Goal: Obtain resource: Download file/media

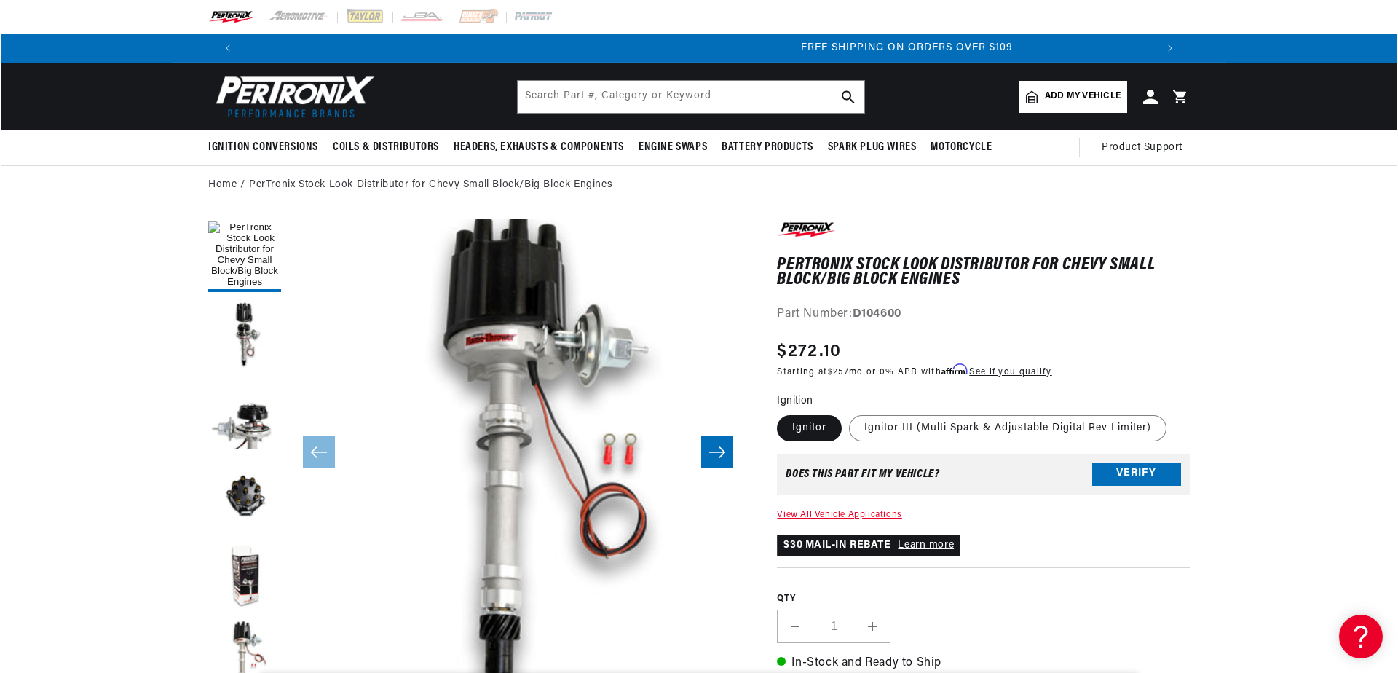
scroll to position [0, 1818]
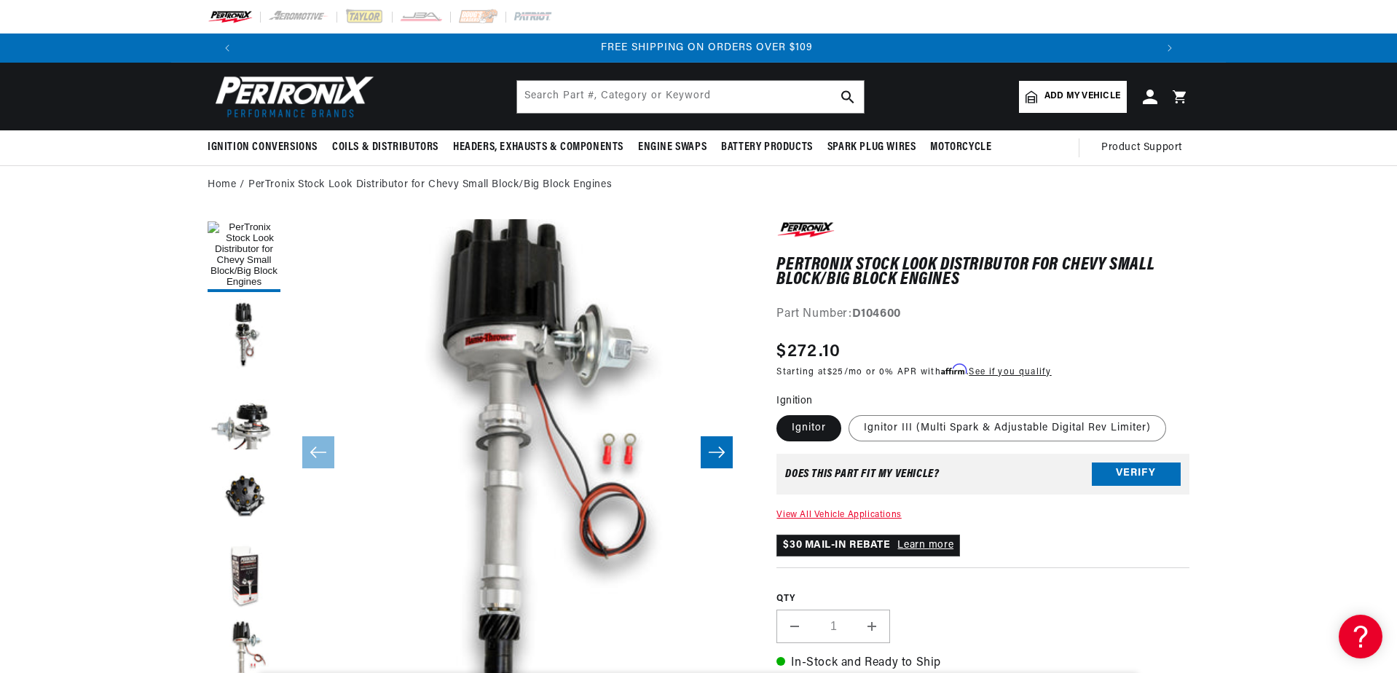
drag, startPoint x: 658, startPoint y: 383, endPoint x: 682, endPoint y: 259, distance: 126.1
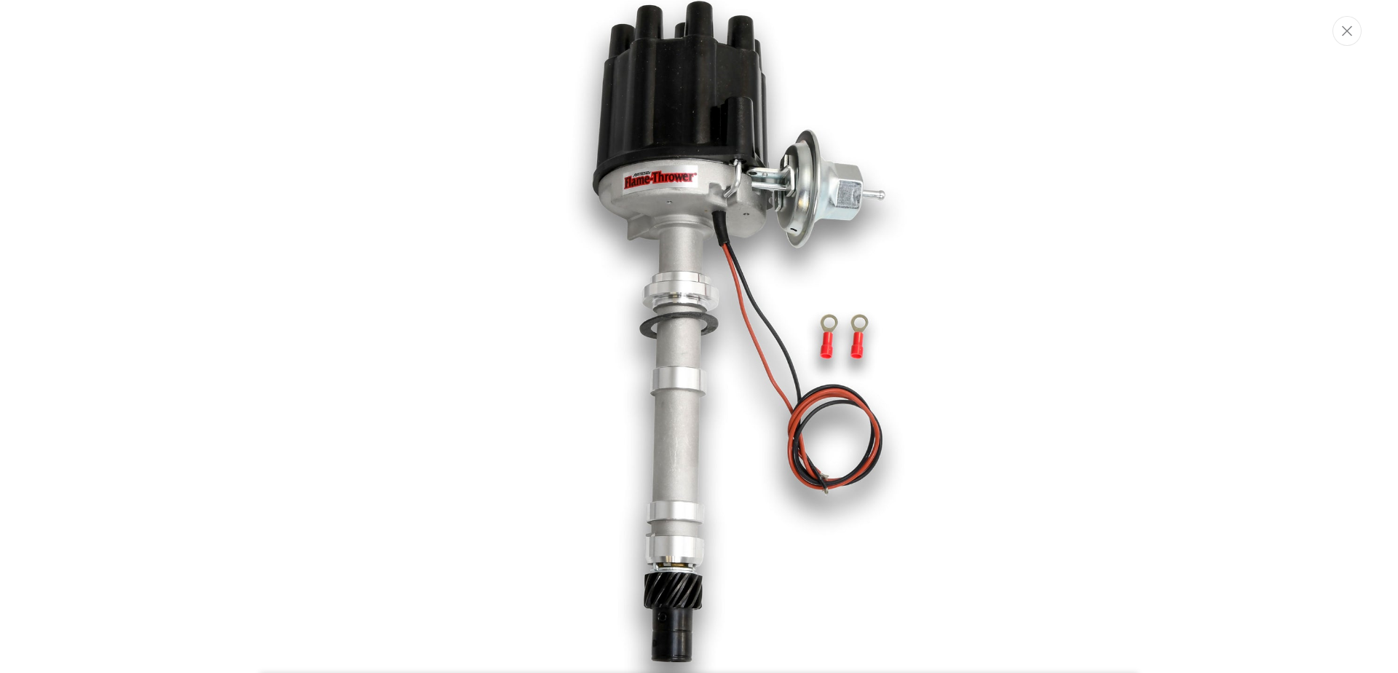
scroll to position [0, 909]
click at [1346, 37] on button "Close" at bounding box center [1347, 31] width 29 height 30
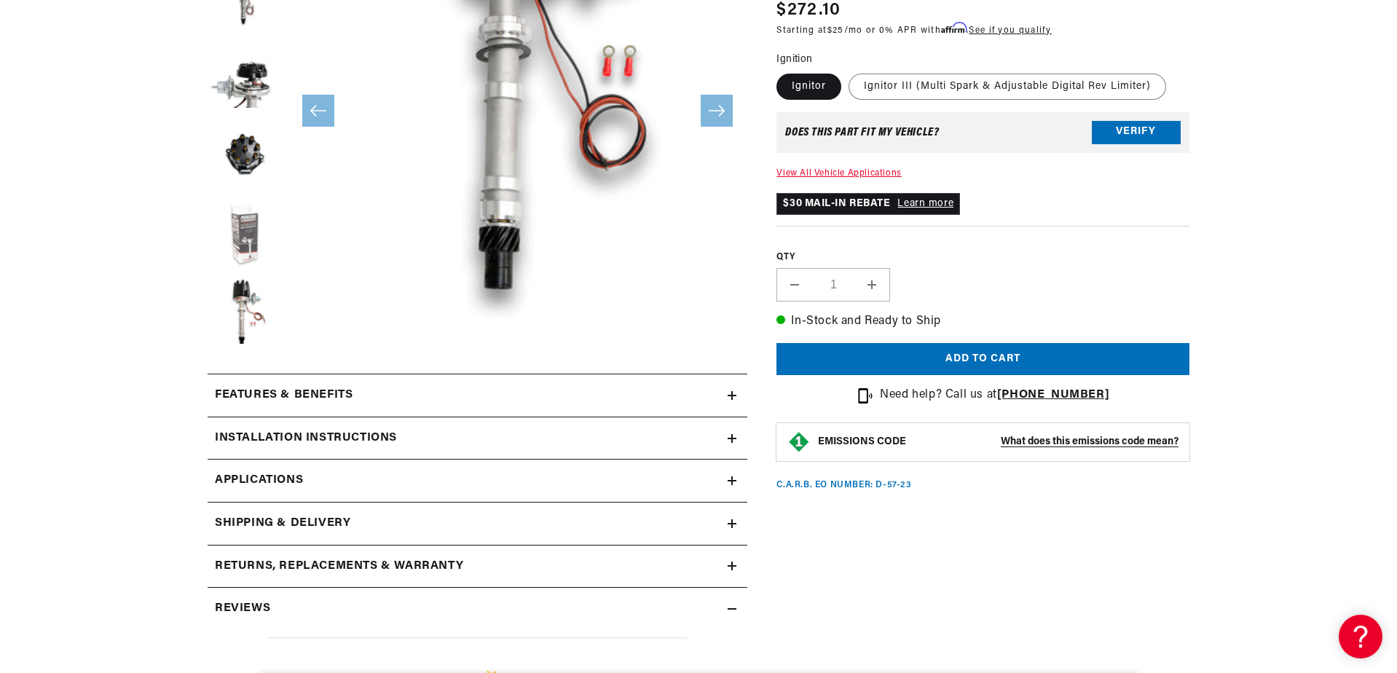
scroll to position [0, 1818]
click at [724, 438] on div "Installation instructions" at bounding box center [468, 438] width 520 height 19
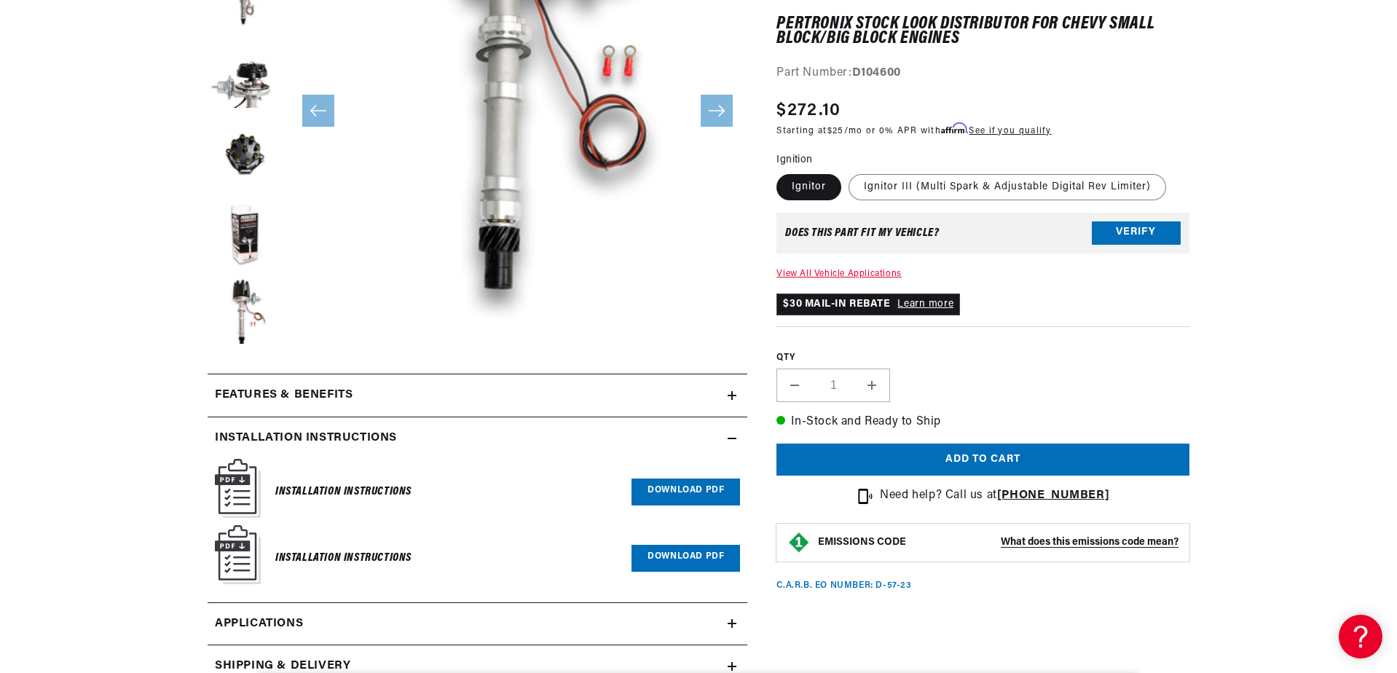
scroll to position [0, 0]
click at [687, 494] on link "Download PDF" at bounding box center [685, 491] width 109 height 27
click at [698, 558] on link "Download PDF" at bounding box center [685, 558] width 109 height 27
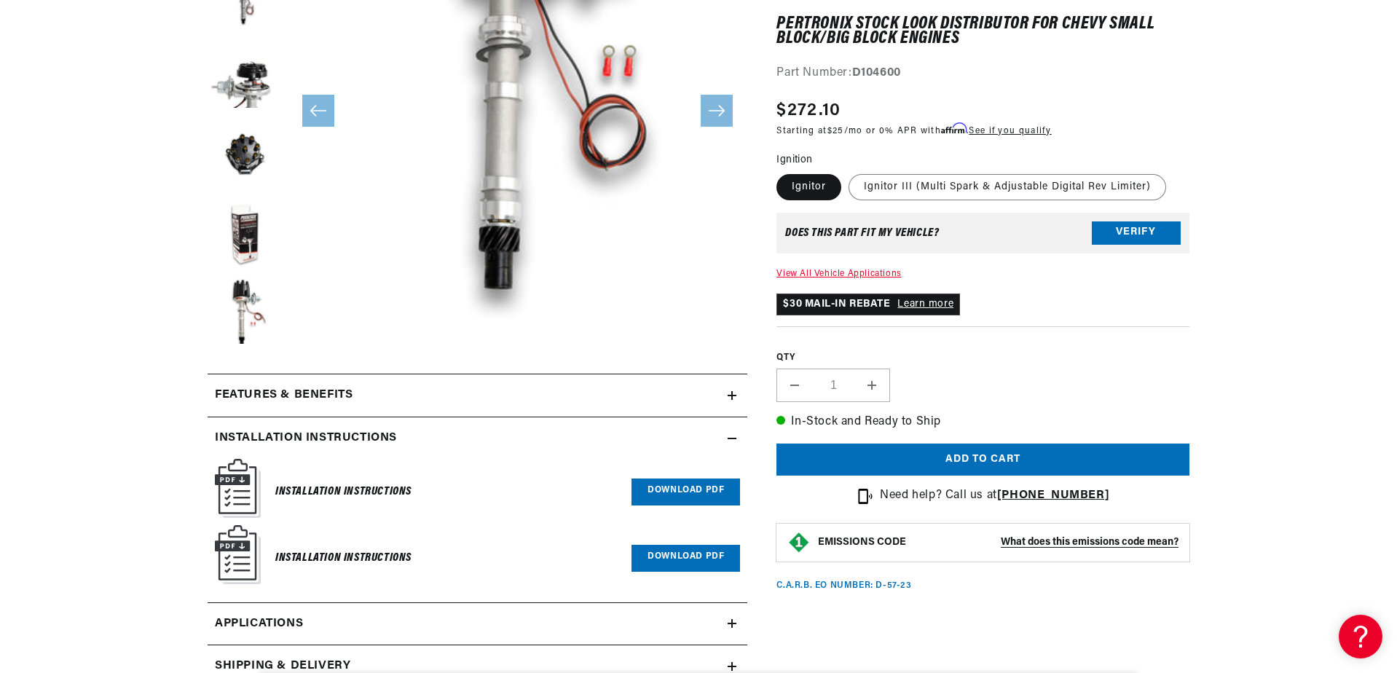
click at [712, 493] on link "Download PDF" at bounding box center [685, 491] width 109 height 27
drag, startPoint x: 706, startPoint y: 59, endPoint x: 764, endPoint y: 157, distance: 113.3
click at [242, 336] on button "Open media 1 in modal" at bounding box center [242, 336] width 0 height 0
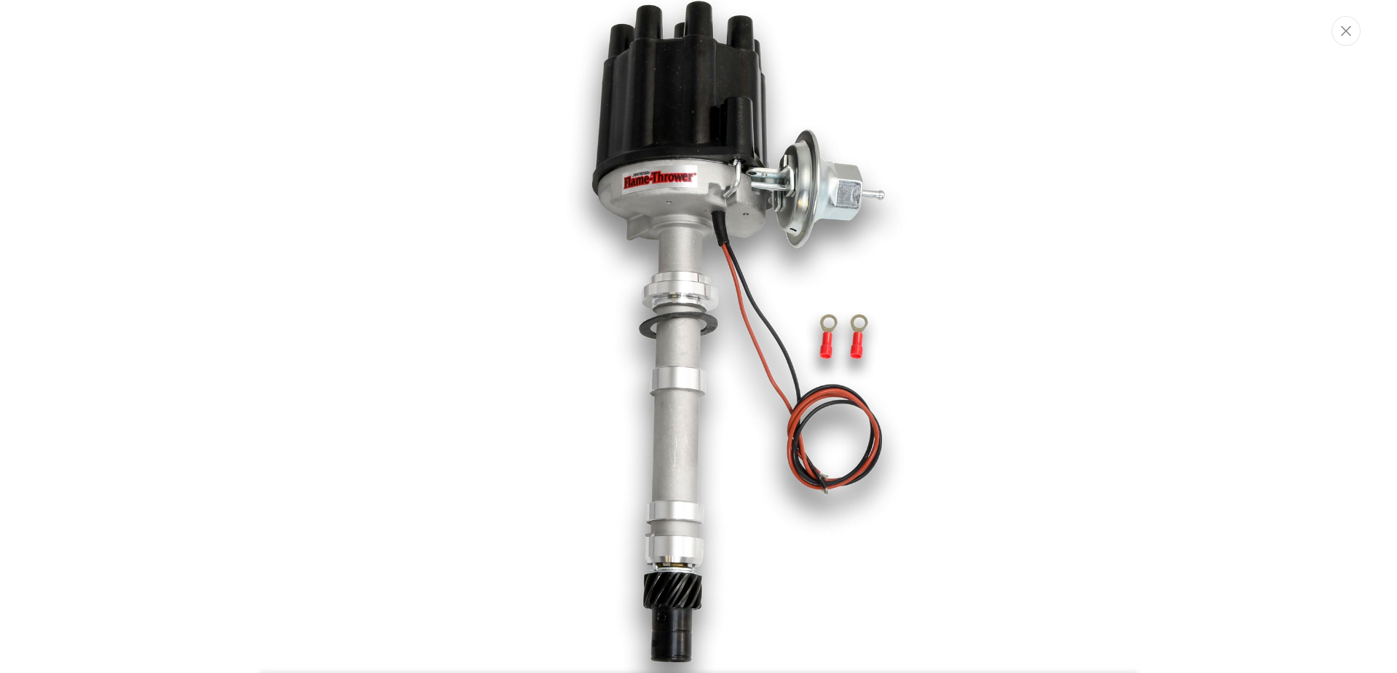
scroll to position [0, 1818]
click at [1343, 29] on icon "Close" at bounding box center [1347, 30] width 10 height 11
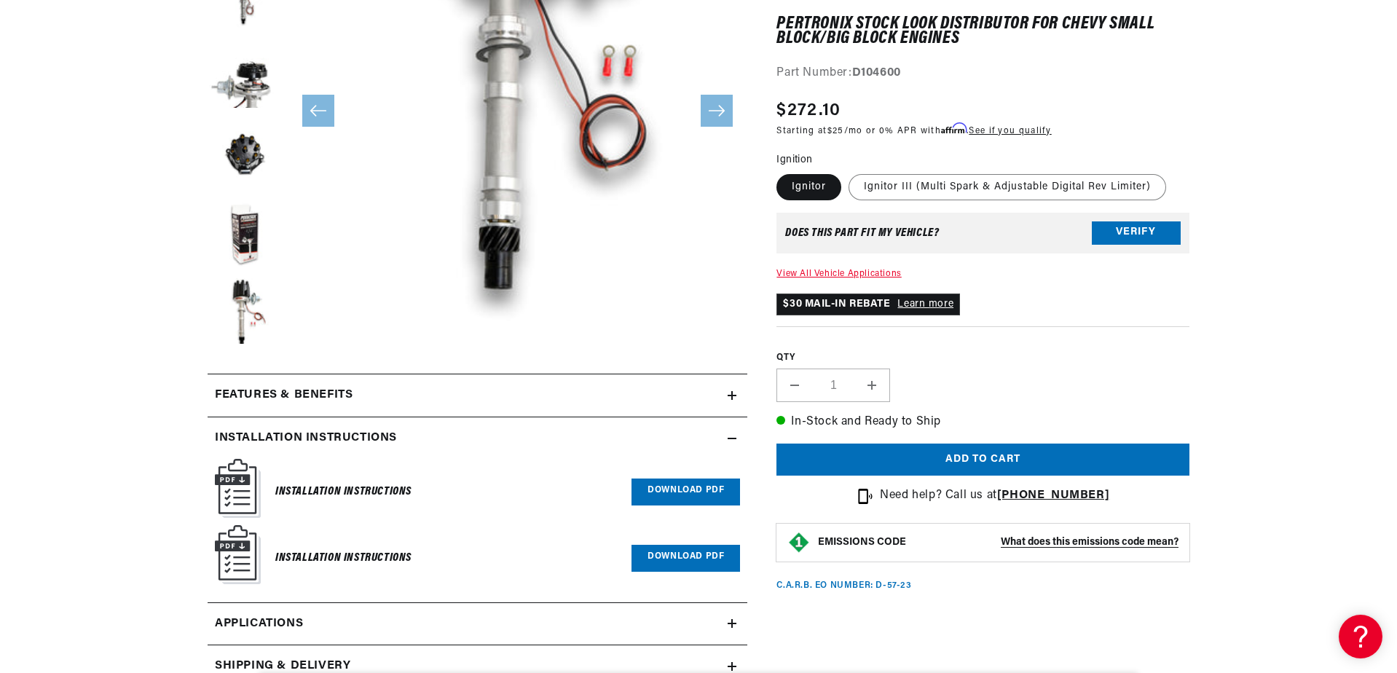
scroll to position [0, 0]
